Goal: Transaction & Acquisition: Subscribe to service/newsletter

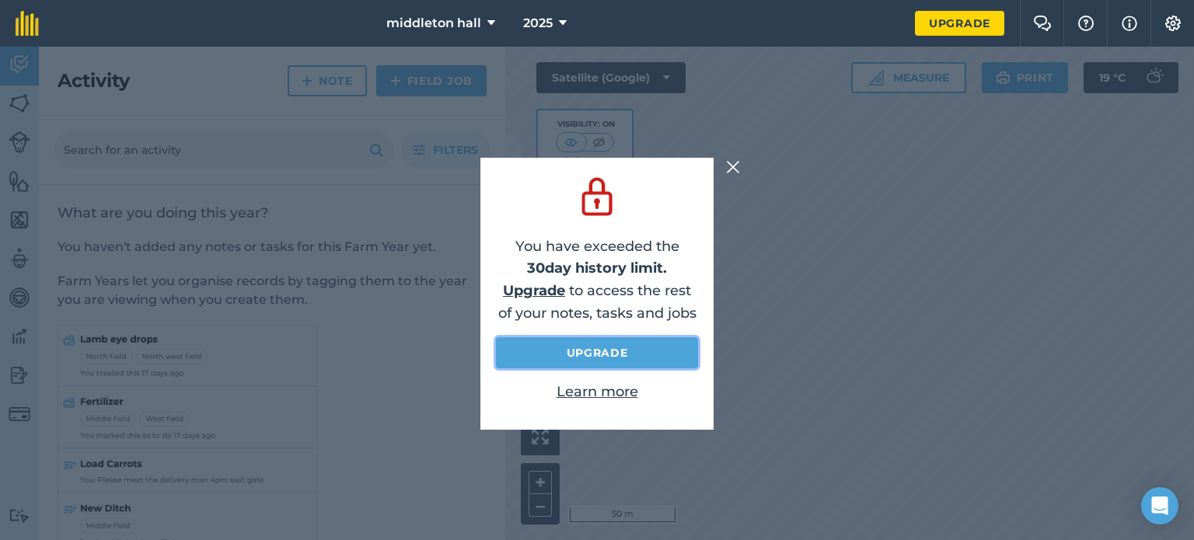
click at [605, 354] on link "Upgrade" at bounding box center [597, 352] width 202 height 31
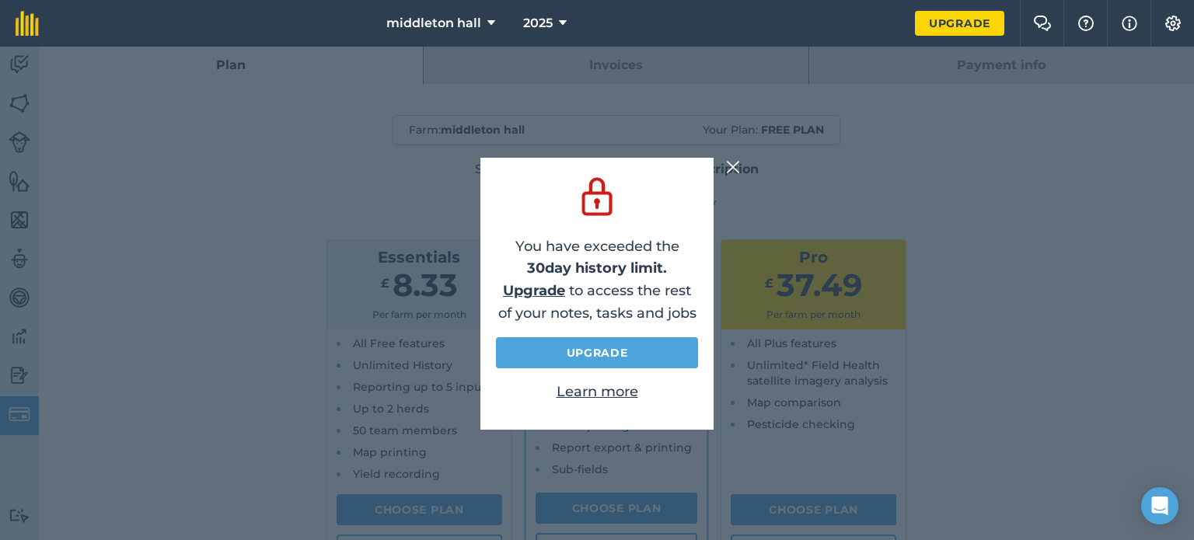
click at [732, 173] on img at bounding box center [733, 167] width 14 height 19
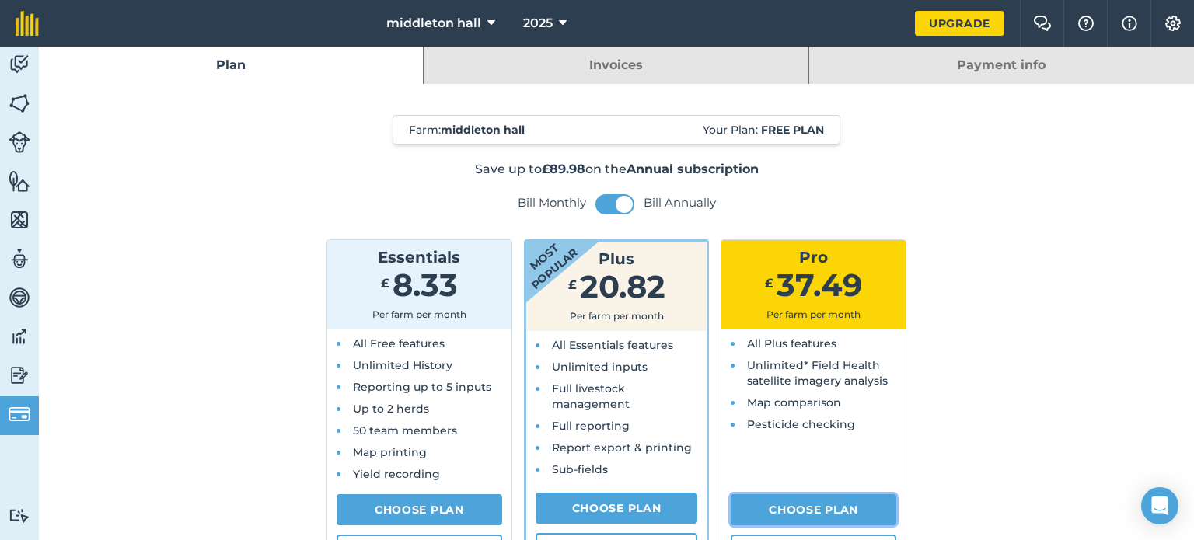
click at [806, 511] on link "Choose Plan" at bounding box center [814, 509] width 166 height 31
select select "c333f8ae-3c08-4337-b93a-84218057e287"
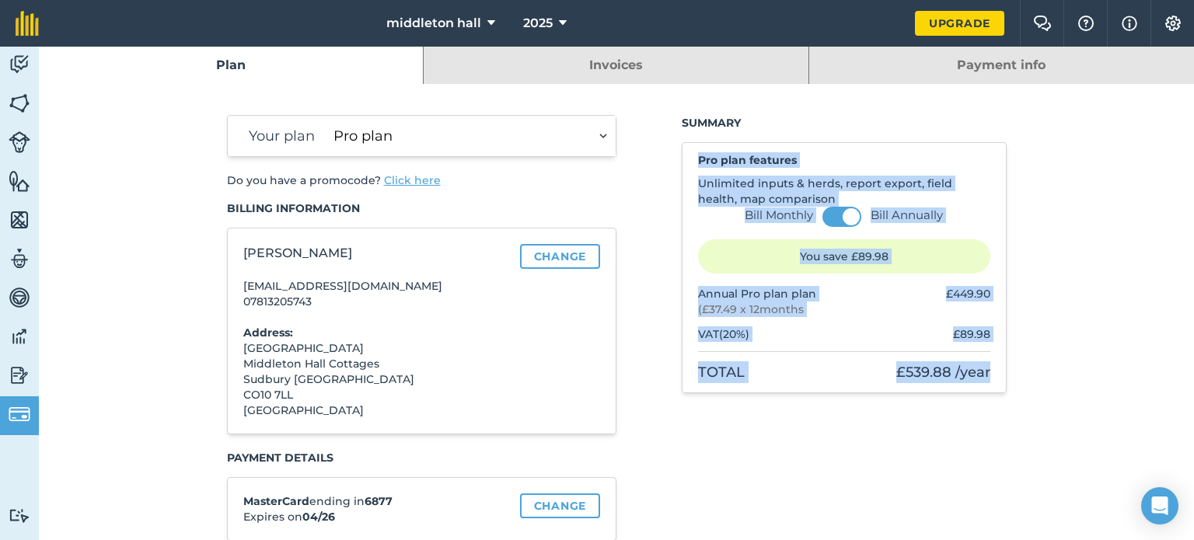
drag, startPoint x: 646, startPoint y: 137, endPoint x: 1023, endPoint y: 403, distance: 461.3
click at [635, 70] on link "Invoices" at bounding box center [616, 65] width 384 height 37
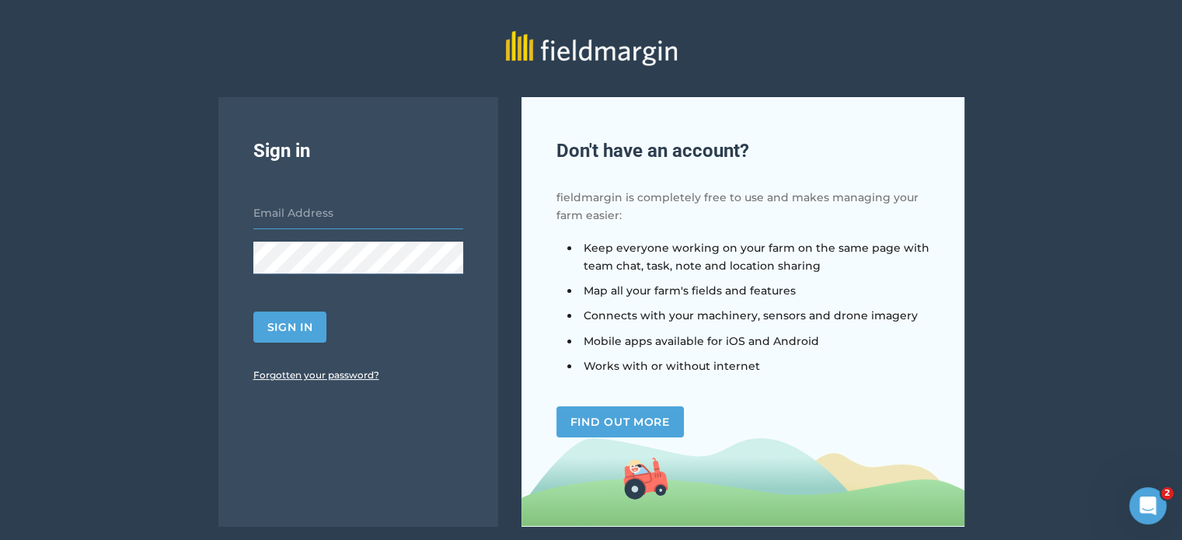
click at [302, 220] on input "email" at bounding box center [358, 213] width 210 height 33
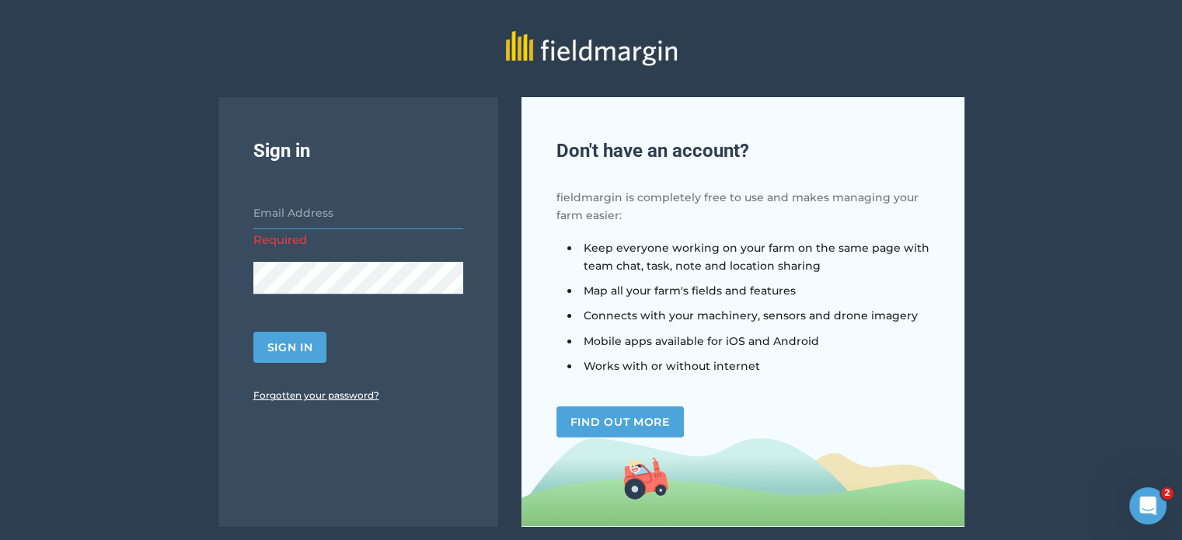
type input "rosemarykraymond@gmail.com"
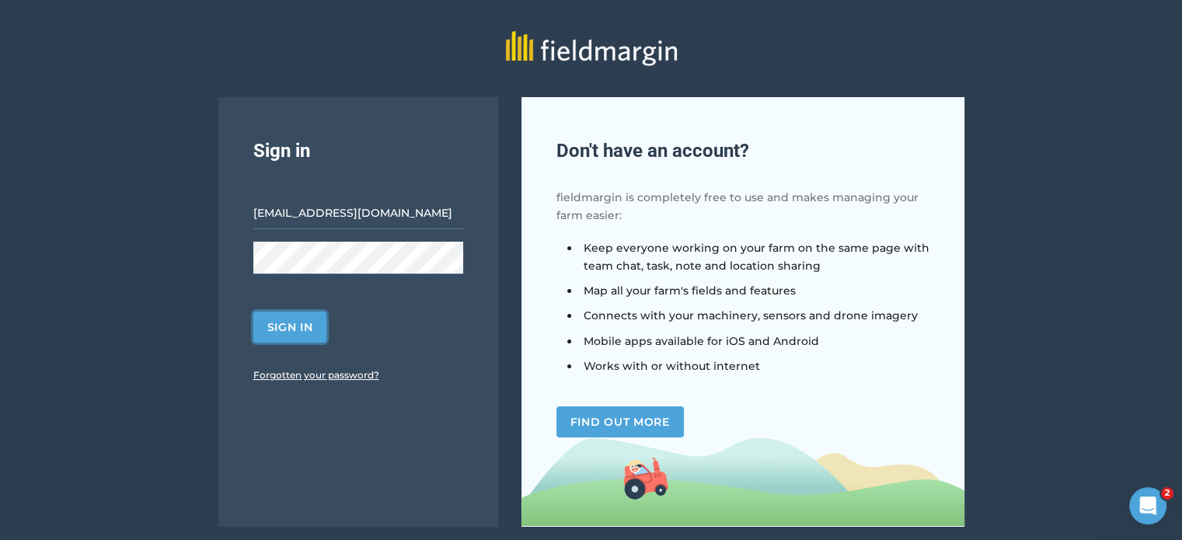
click at [318, 328] on button "Sign in" at bounding box center [290, 327] width 74 height 31
click at [295, 327] on button "Sign in" at bounding box center [290, 327] width 74 height 31
click at [280, 329] on button "Sign in" at bounding box center [290, 327] width 74 height 31
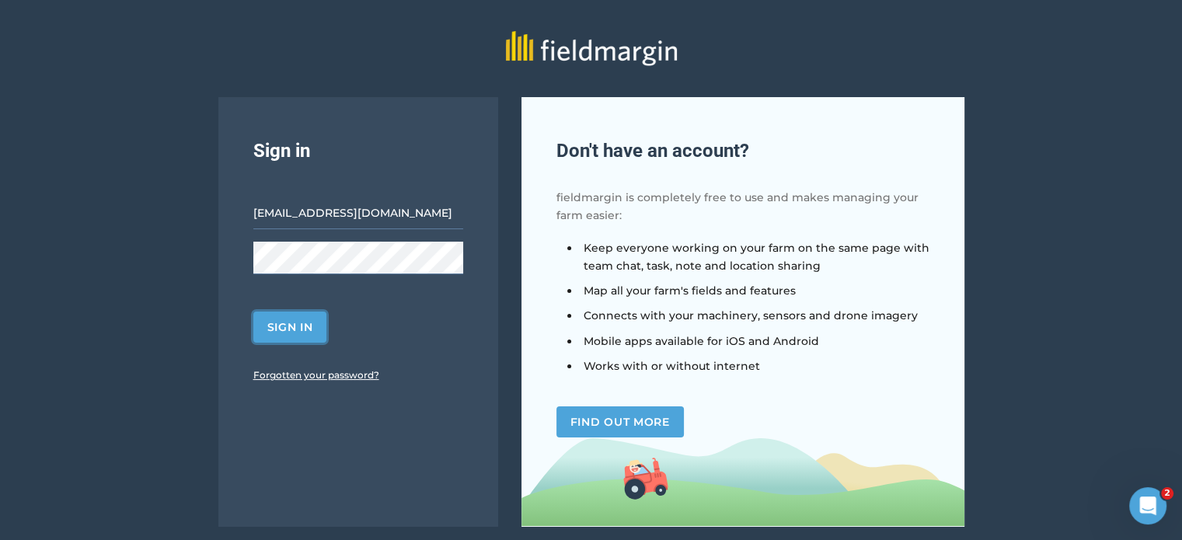
click at [286, 335] on button "Sign in" at bounding box center [290, 327] width 74 height 31
click at [323, 202] on input "email" at bounding box center [358, 213] width 210 height 33
type input "rosemarykraymond@gmail.com"
click at [292, 335] on button "Sign in" at bounding box center [290, 327] width 74 height 31
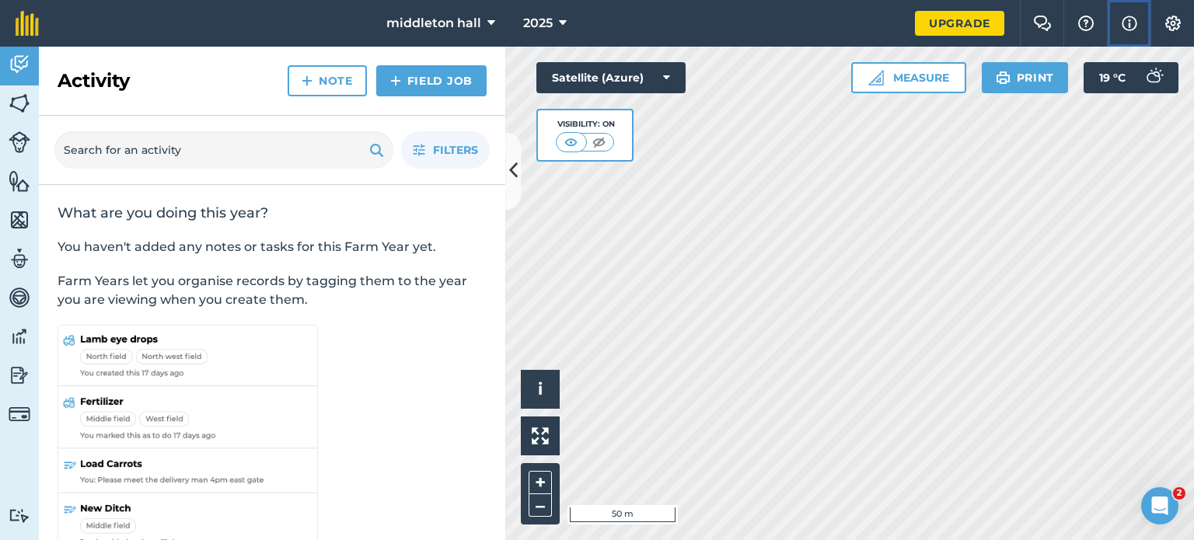
click at [1130, 19] on img at bounding box center [1130, 23] width 16 height 19
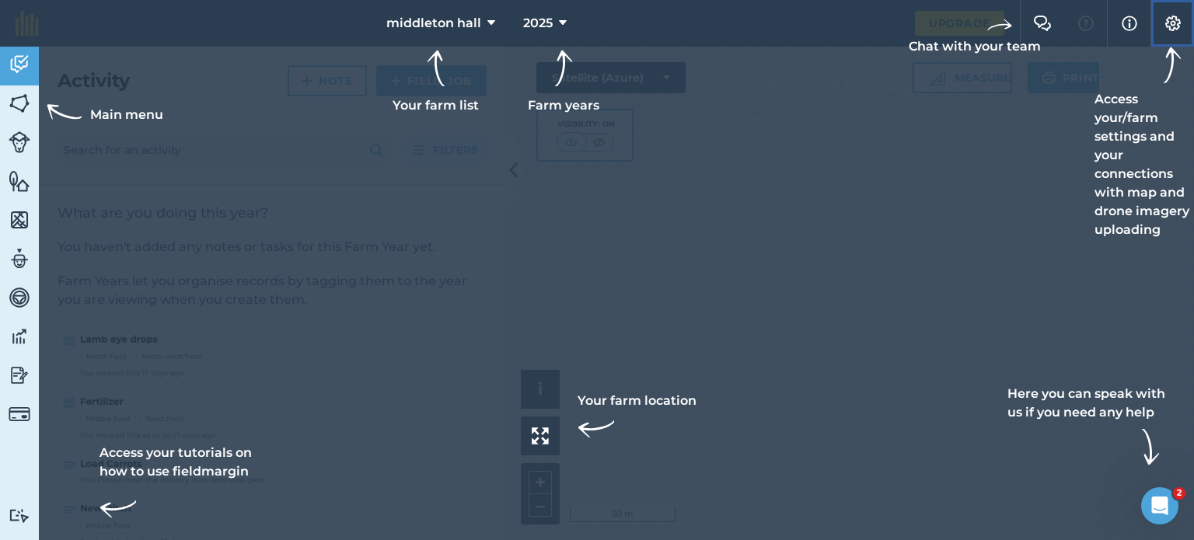
click at [1175, 27] on img at bounding box center [1173, 24] width 19 height 16
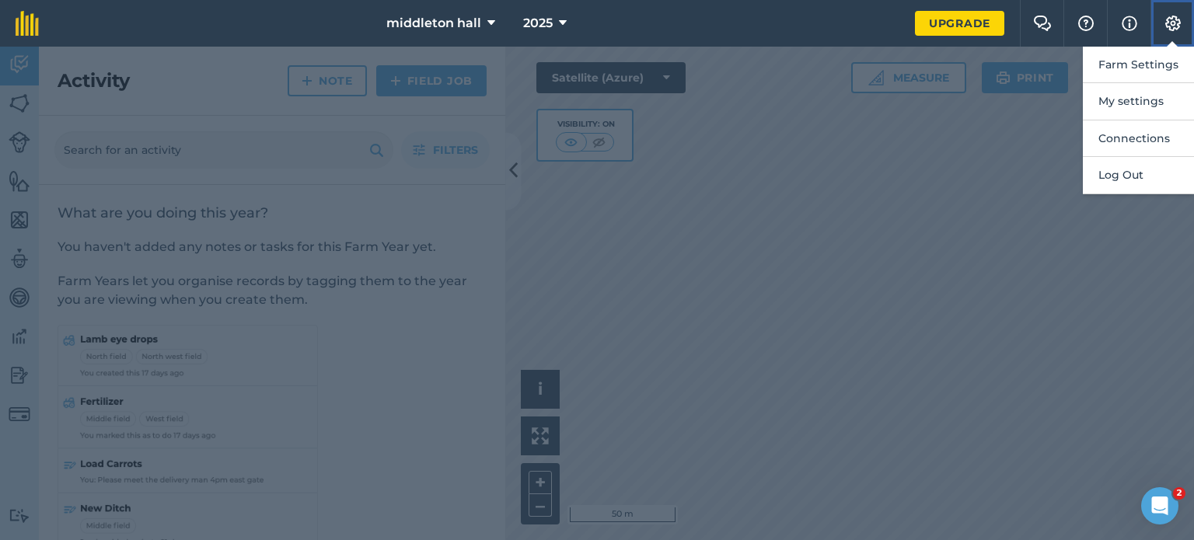
drag, startPoint x: 1169, startPoint y: 42, endPoint x: 1077, endPoint y: 44, distance: 91.7
click at [1168, 43] on div "Settings Farm Settings My settings Connections Log Out" at bounding box center [1172, 23] width 44 height 47
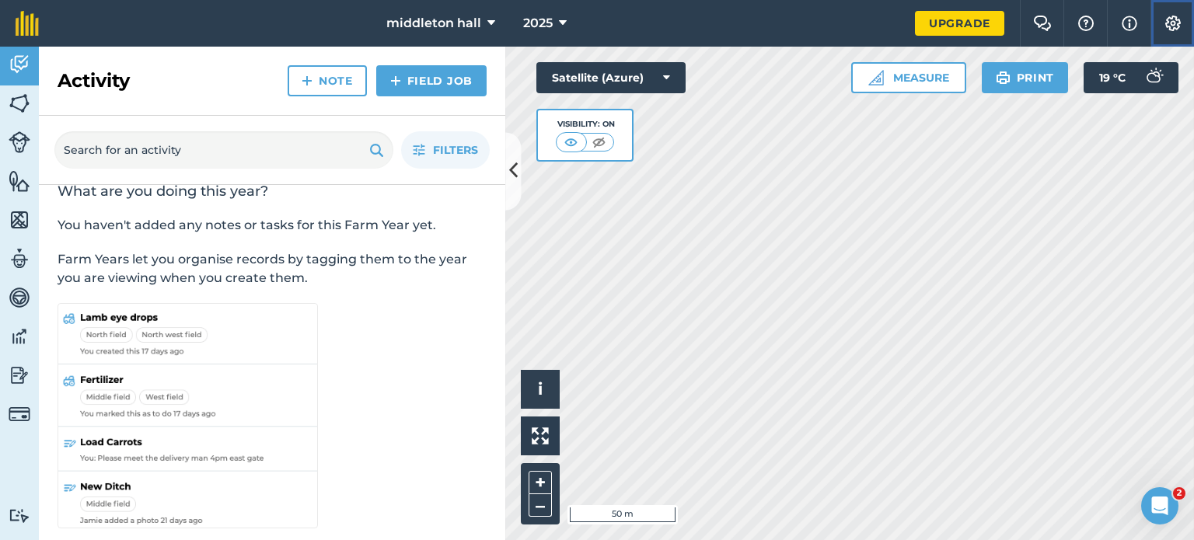
scroll to position [32, 0]
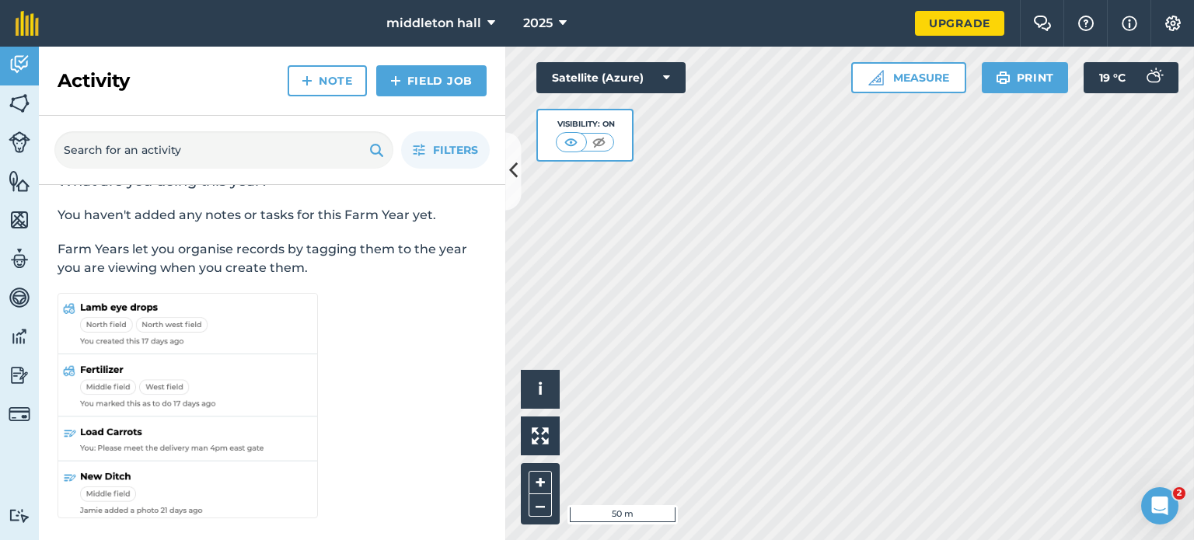
click at [485, 55] on div "Activity Note Field Job" at bounding box center [272, 81] width 466 height 69
click at [490, 19] on icon at bounding box center [491, 23] width 8 height 19
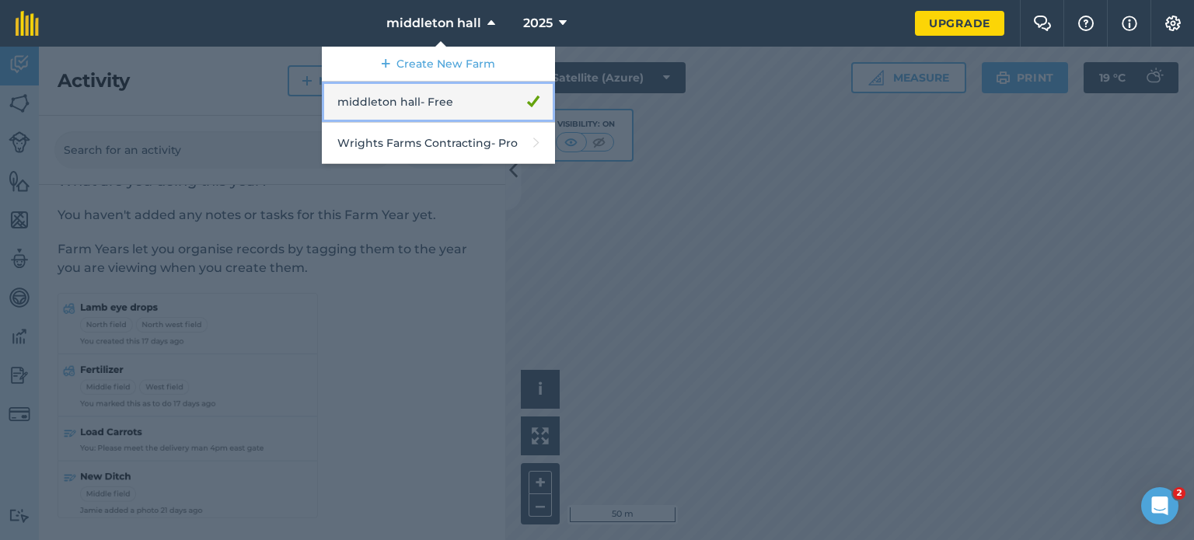
click at [404, 108] on link "middleton hall - Free" at bounding box center [438, 102] width 233 height 41
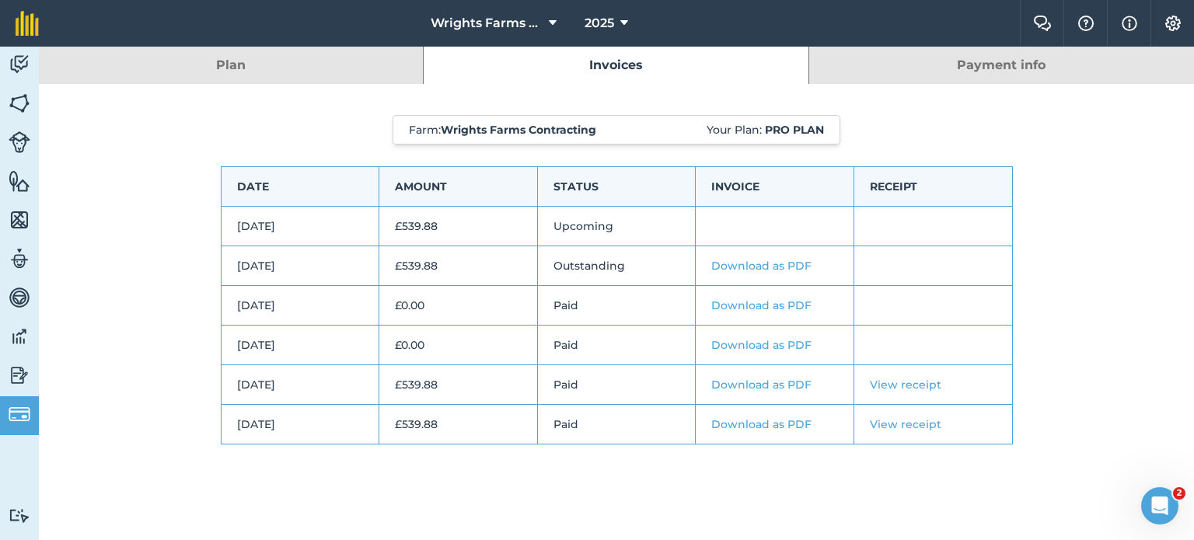
click at [225, 65] on link "Plan" at bounding box center [231, 65] width 384 height 37
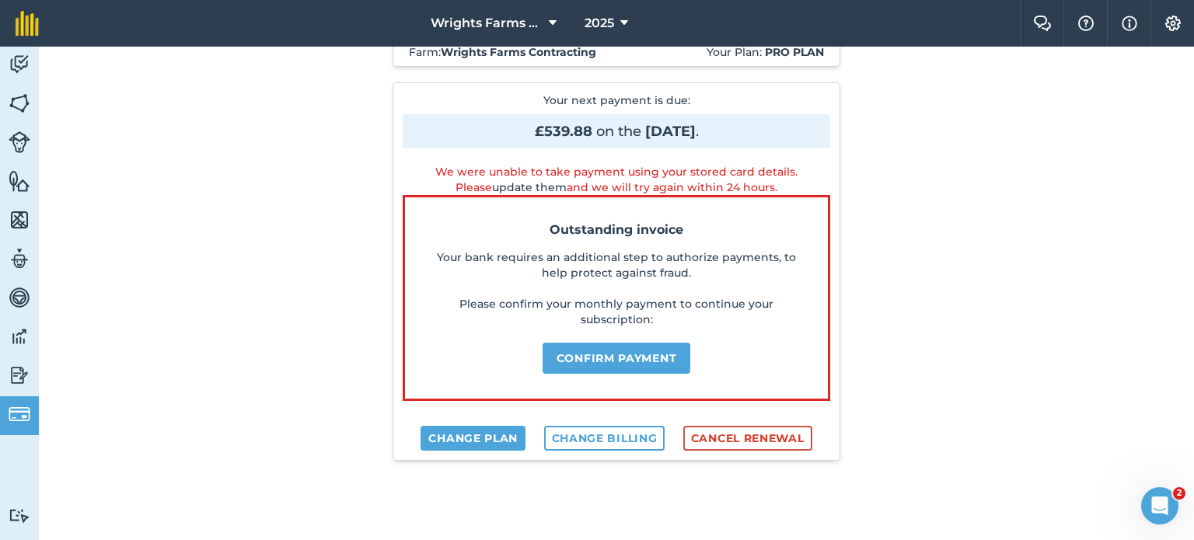
scroll to position [78, 0]
click at [592, 361] on button "Confirm payment" at bounding box center [617, 358] width 148 height 31
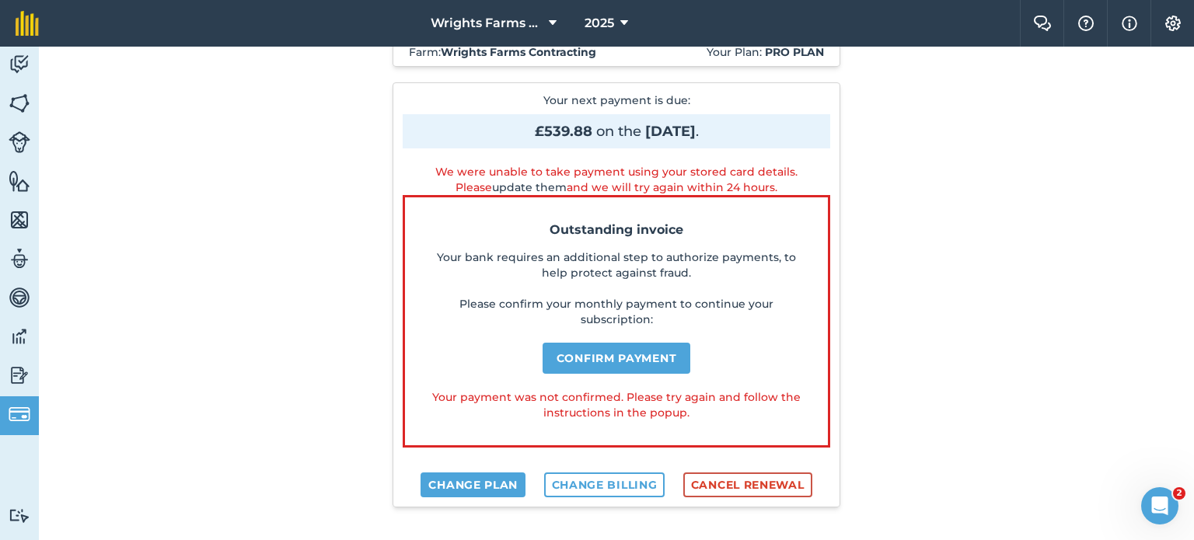
scroll to position [0, 0]
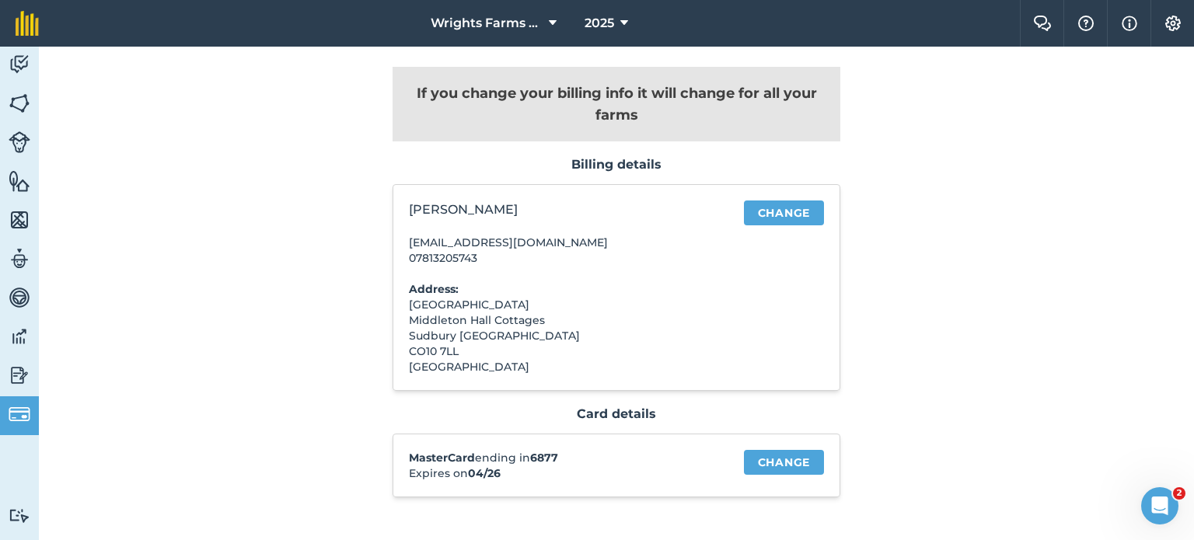
scroll to position [75, 0]
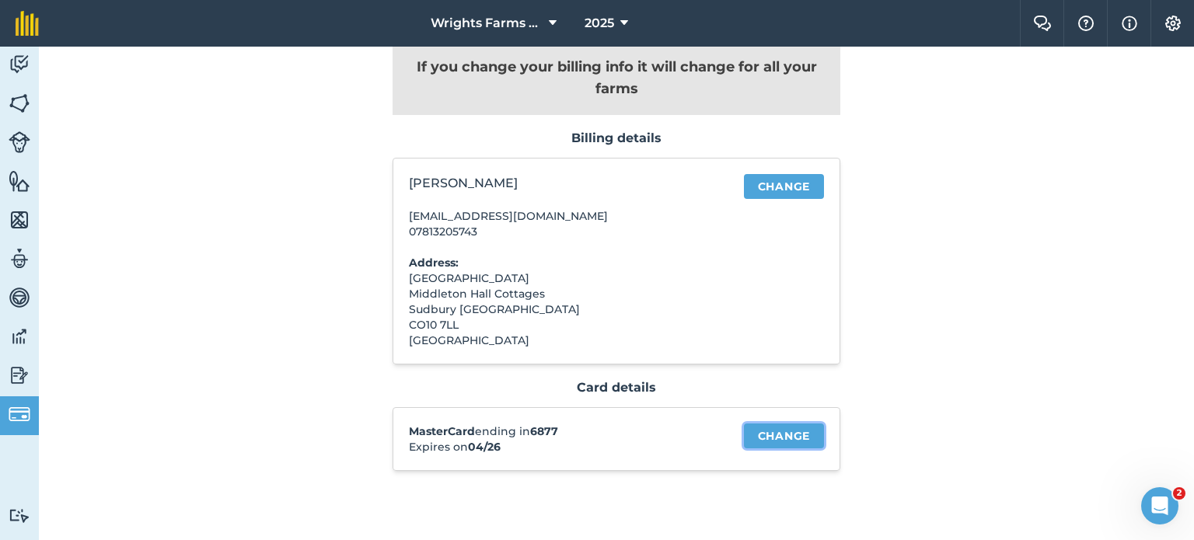
click at [780, 437] on link "Change" at bounding box center [784, 436] width 80 height 25
